Goal: Book appointment/travel/reservation

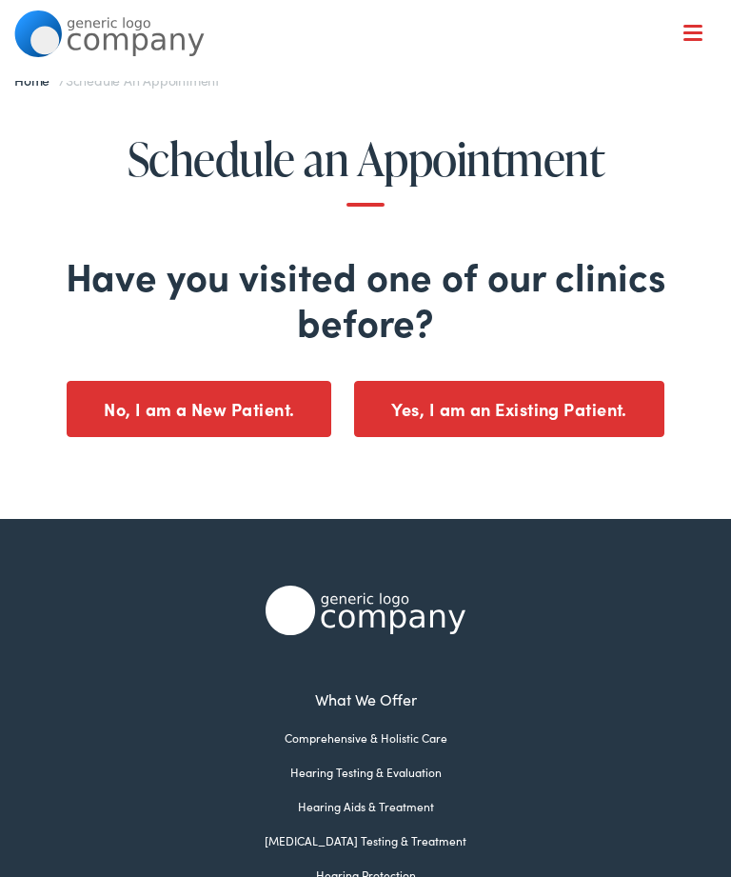
click at [543, 419] on button "Yes, I am an Existing Patient." at bounding box center [509, 409] width 310 height 56
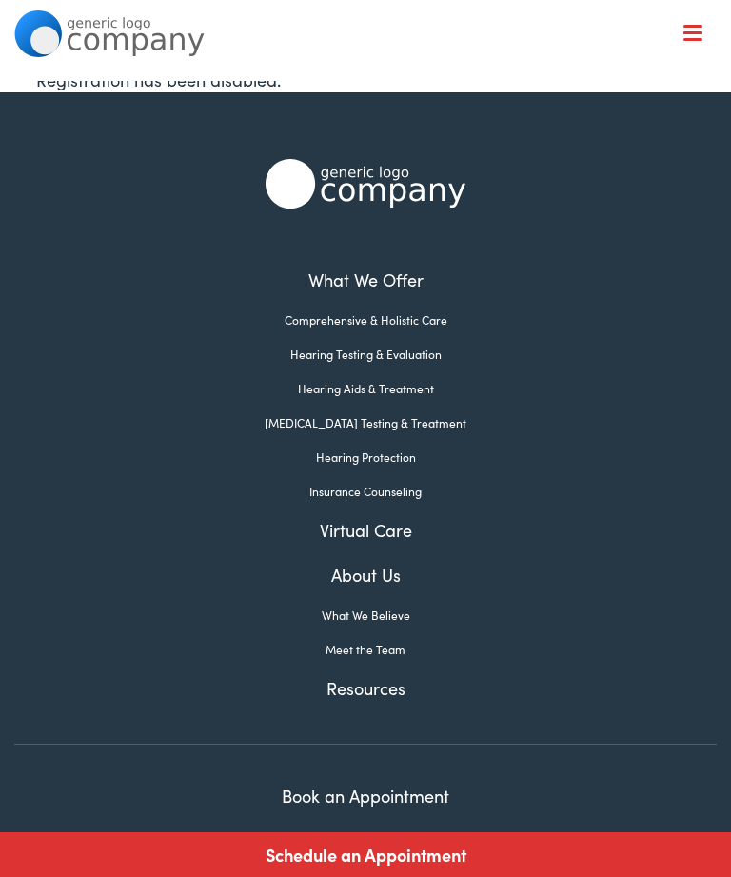
click at [700, 11] on nav "What We Offer Comprehensive & Holistic Care Hearing Testing & Evaluation Hearin…" at bounding box center [365, 165] width 702 height 330
click at [690, 36] on div at bounding box center [693, 34] width 19 height 19
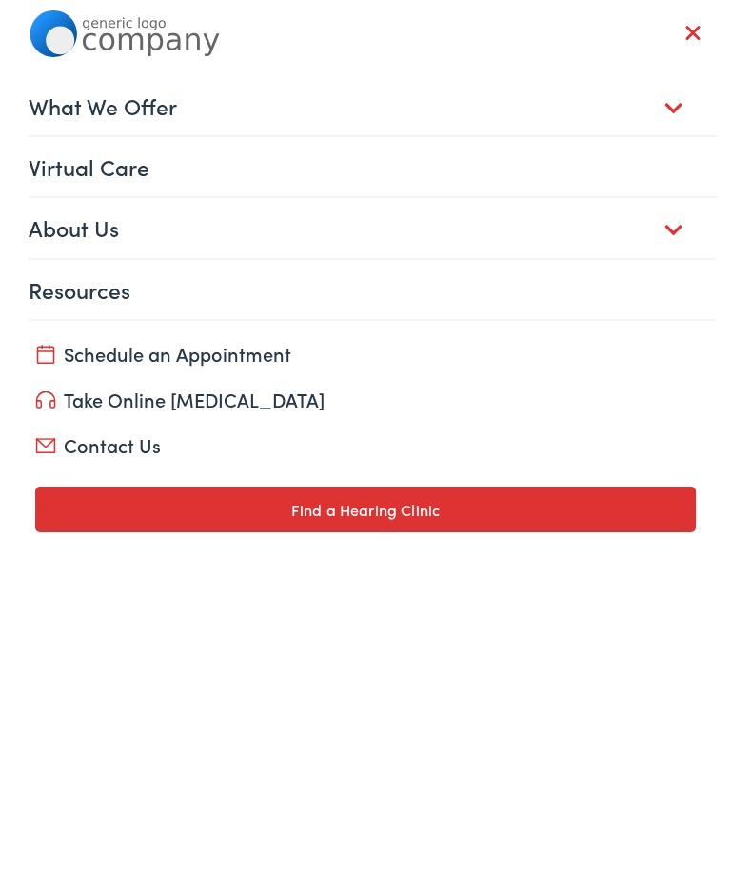
click at [684, 219] on link "About Us" at bounding box center [373, 227] width 688 height 59
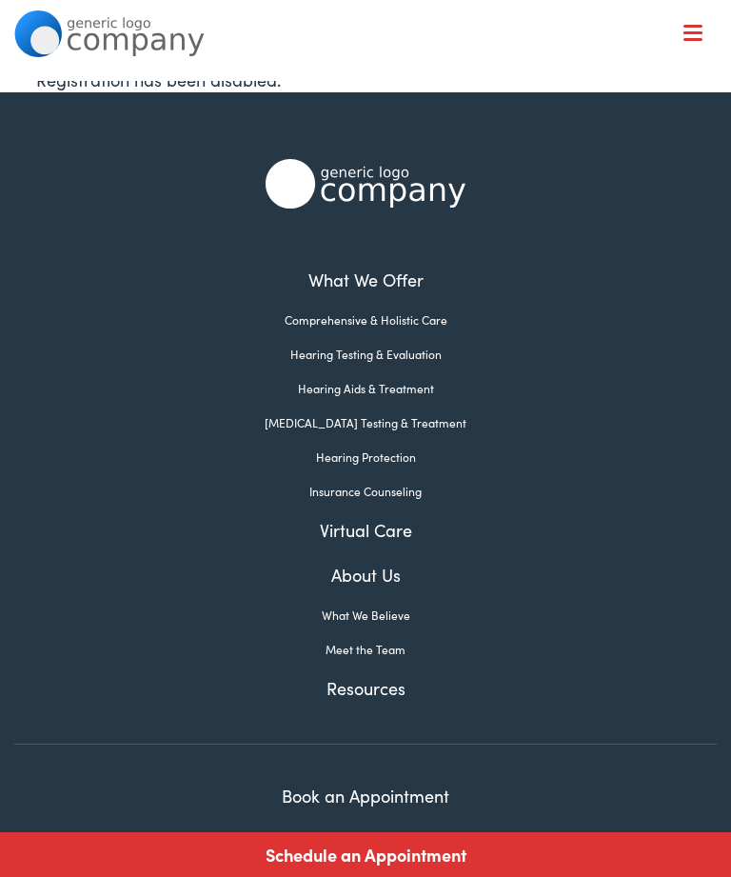
click at [688, 29] on div at bounding box center [693, 34] width 19 height 19
